Goal: Task Accomplishment & Management: Use online tool/utility

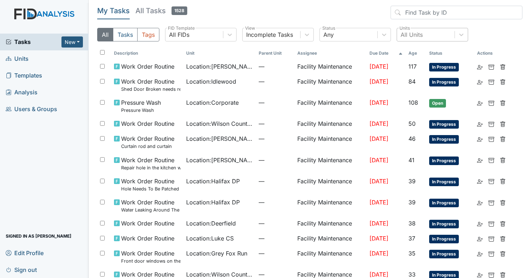
click at [411, 39] on div "All Units" at bounding box center [426, 34] width 58 height 13
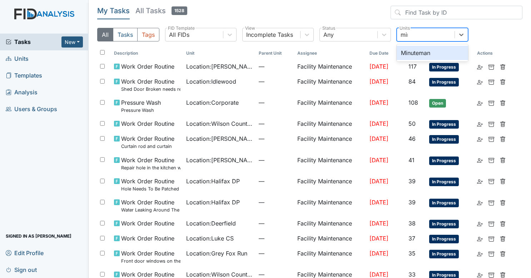
type input "minu"
click at [412, 51] on div "Minuteman" at bounding box center [432, 53] width 71 height 14
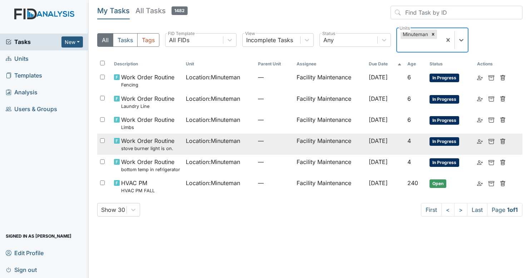
click at [243, 146] on td "Location : Minuteman" at bounding box center [219, 144] width 72 height 21
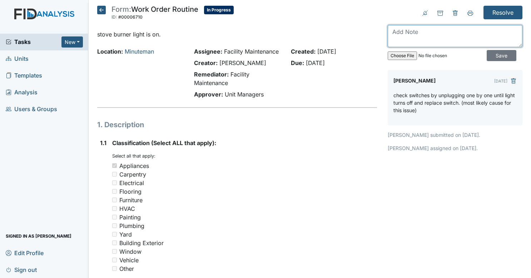
click at [441, 33] on textarea at bounding box center [455, 36] width 135 height 22
type textarea "top left burner switch bad, ordered"
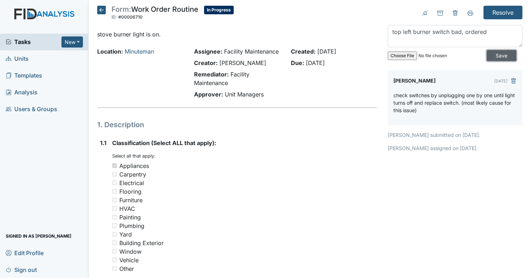
click at [499, 52] on input "Save" at bounding box center [502, 55] width 30 height 11
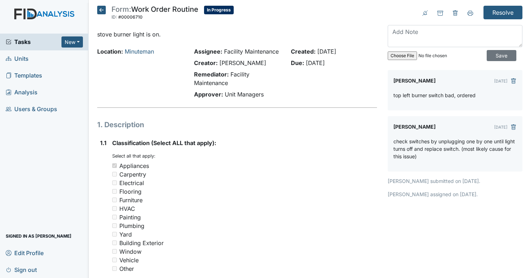
click at [101, 8] on icon at bounding box center [101, 10] width 9 height 9
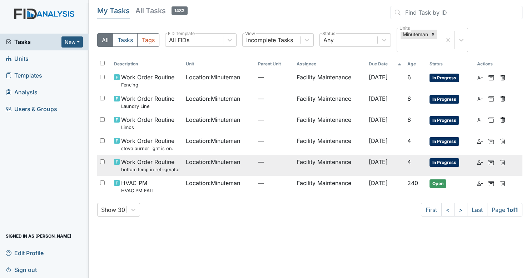
click at [258, 159] on span "—" at bounding box center [274, 162] width 33 height 9
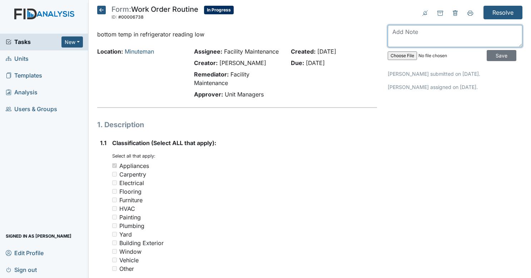
click at [449, 41] on textarea at bounding box center [455, 36] width 135 height 22
type textarea "reading 33 degrees"
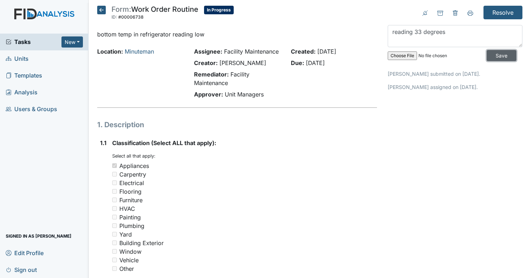
click at [487, 56] on input "Save" at bounding box center [502, 55] width 30 height 11
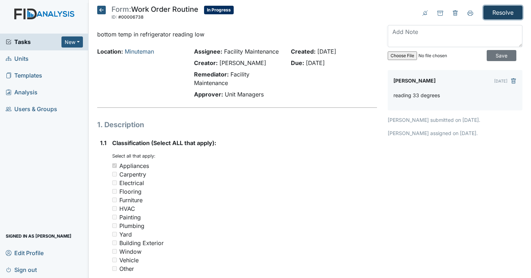
click at [503, 19] on input "Resolve" at bounding box center [502, 13] width 39 height 14
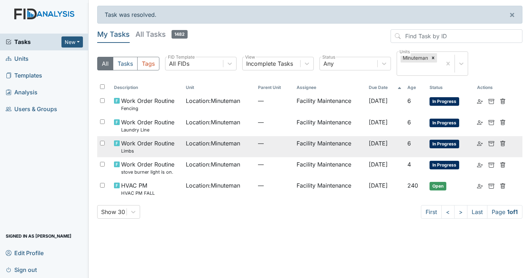
click at [267, 144] on span "—" at bounding box center [274, 143] width 33 height 9
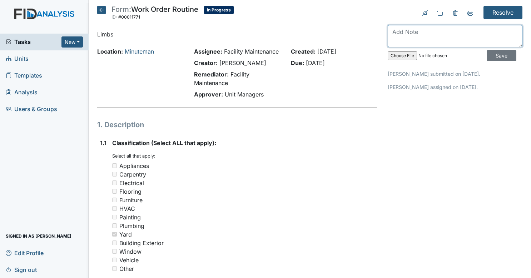
click at [426, 39] on textarea at bounding box center [455, 36] width 135 height 22
type textarea "limbs not interfering with anything, [PERSON_NAME] bushes"
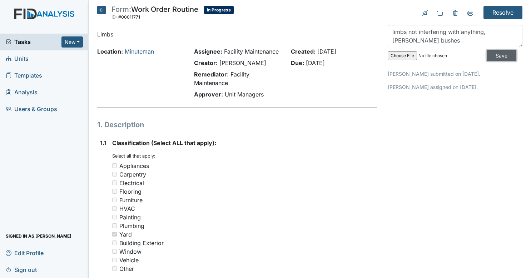
click at [506, 58] on input "Save" at bounding box center [502, 55] width 30 height 11
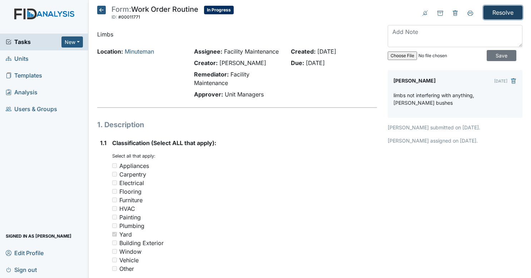
click at [510, 14] on input "Resolve" at bounding box center [502, 13] width 39 height 14
